Goal: Task Accomplishment & Management: Complete application form

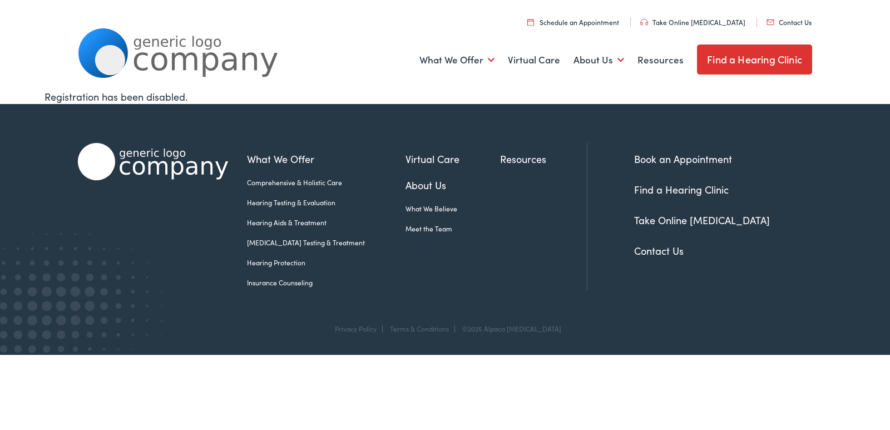
click at [767, 17] on link "Contact Us" at bounding box center [789, 21] width 45 height 9
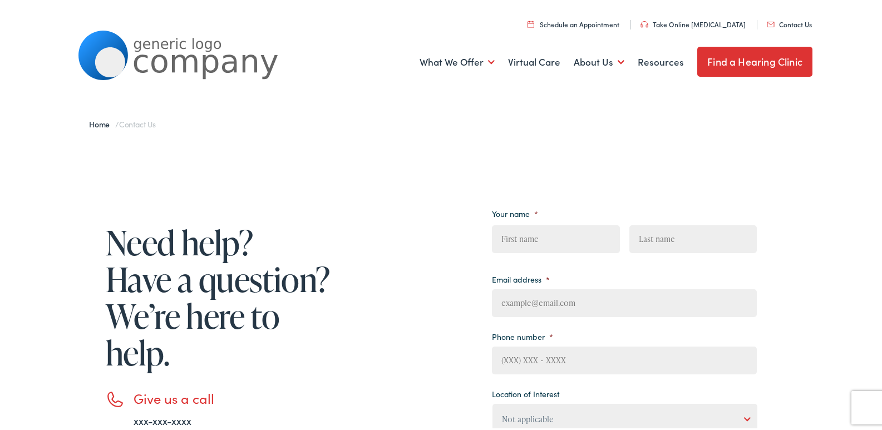
click at [767, 17] on link "Contact Us" at bounding box center [789, 21] width 45 height 9
drag, startPoint x: 496, startPoint y: 304, endPoint x: 532, endPoint y: 313, distance: 37.8
click at [501, 305] on input "Email address *" at bounding box center [624, 301] width 265 height 28
type input "[PERSON_NAME][EMAIL_ADDRESS][DOMAIN_NAME]"
type input "[PERSON_NAME]"
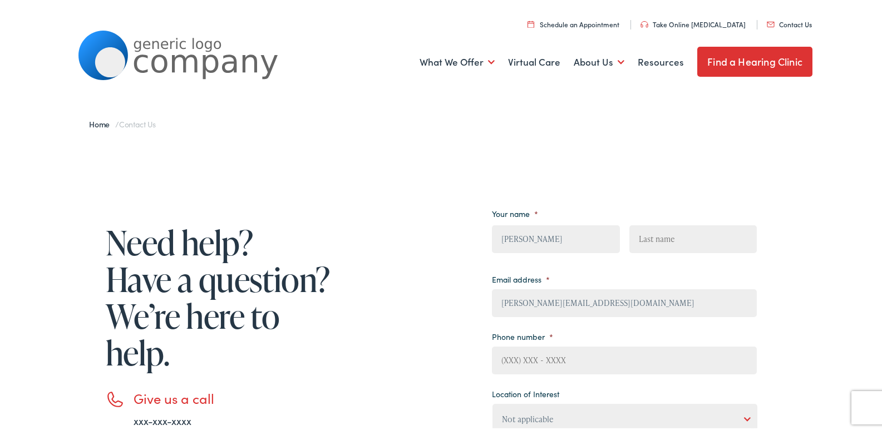
type input "[PERSON_NAME]"
type input "[PHONE_NUMBER]"
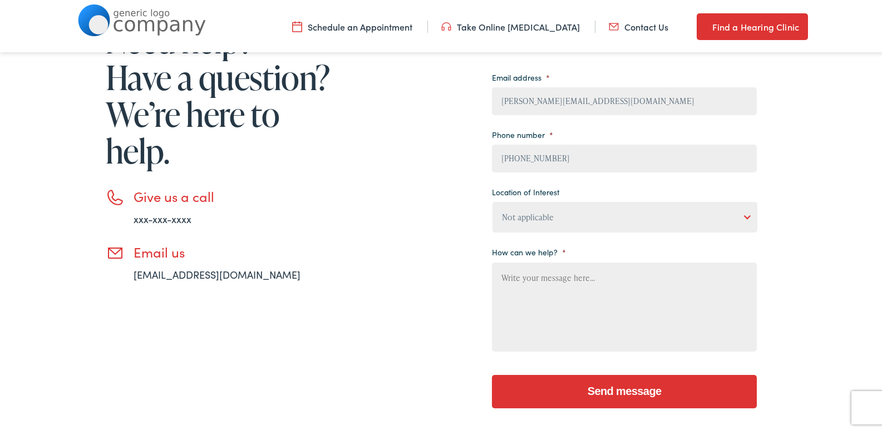
scroll to position [223, 0]
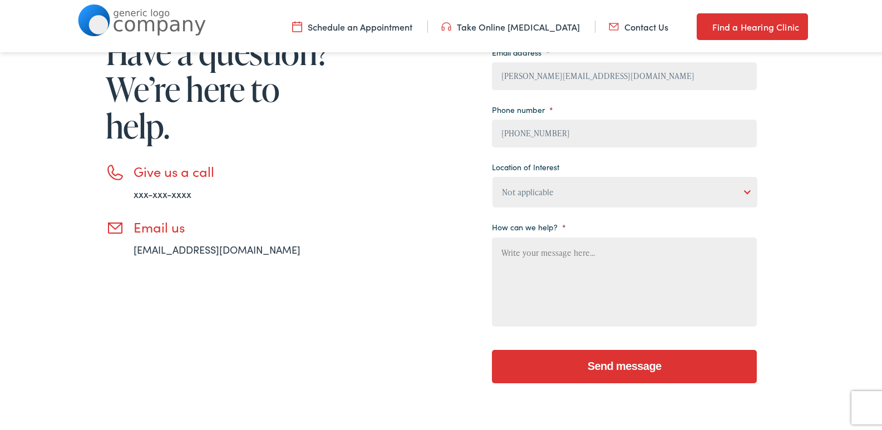
drag, startPoint x: 590, startPoint y: 320, endPoint x: 563, endPoint y: 226, distance: 97.4
click at [589, 320] on textarea "How can we help? *" at bounding box center [624, 279] width 265 height 89
paste textarea "Wikipedia is considered to be the World’s most significant tool for reference m…"
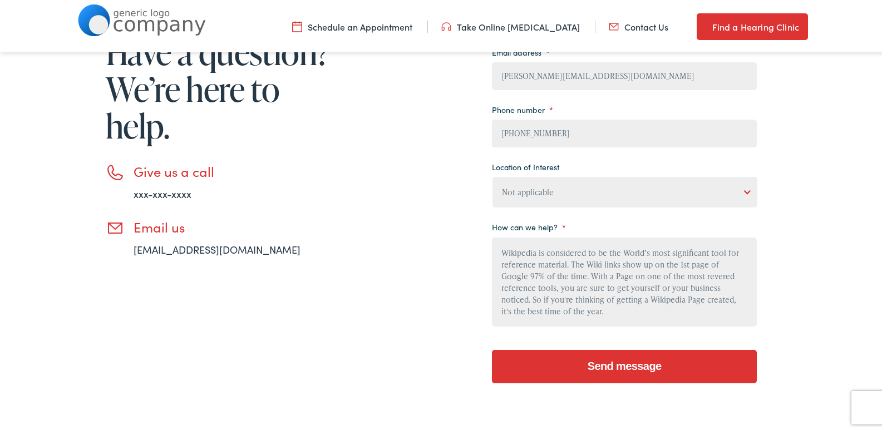
scroll to position [118, 0]
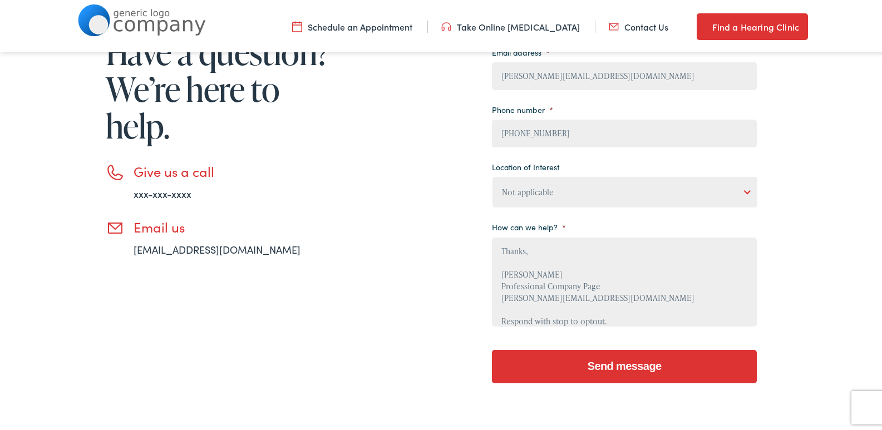
type textarea "Wikipedia is considered to be the World’s most significant tool for reference m…"
click at [552, 190] on select "Not applicable [PERSON_NAME] [MEDICAL_DATA], Seguin Estes [MEDICAL_DATA], San […" at bounding box center [624, 190] width 265 height 31
select select "[PERSON_NAME] Hearing, Seigen"
click at [492, 175] on select "Not applicable [PERSON_NAME] [MEDICAL_DATA], Seguin Estes [MEDICAL_DATA], San […" at bounding box center [624, 190] width 265 height 31
click at [526, 288] on textarea "Wikipedia is considered to be the World’s most significant tool for reference m…" at bounding box center [624, 279] width 265 height 89
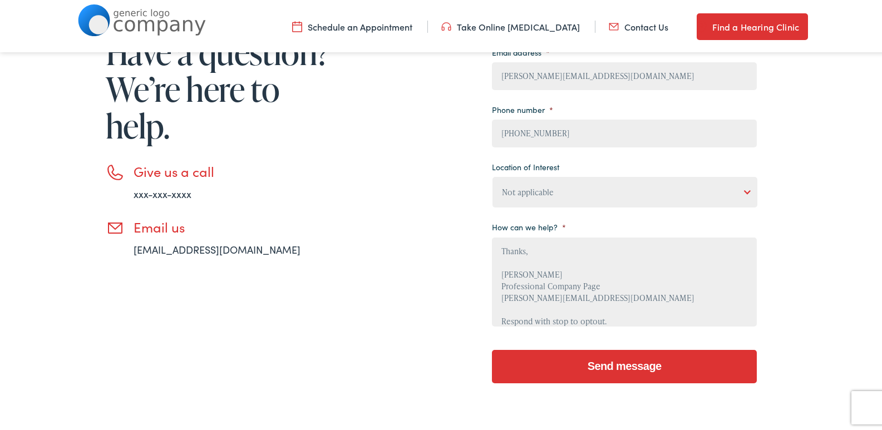
click at [601, 358] on input "Send message" at bounding box center [624, 364] width 265 height 33
